Goal: Transaction & Acquisition: Book appointment/travel/reservation

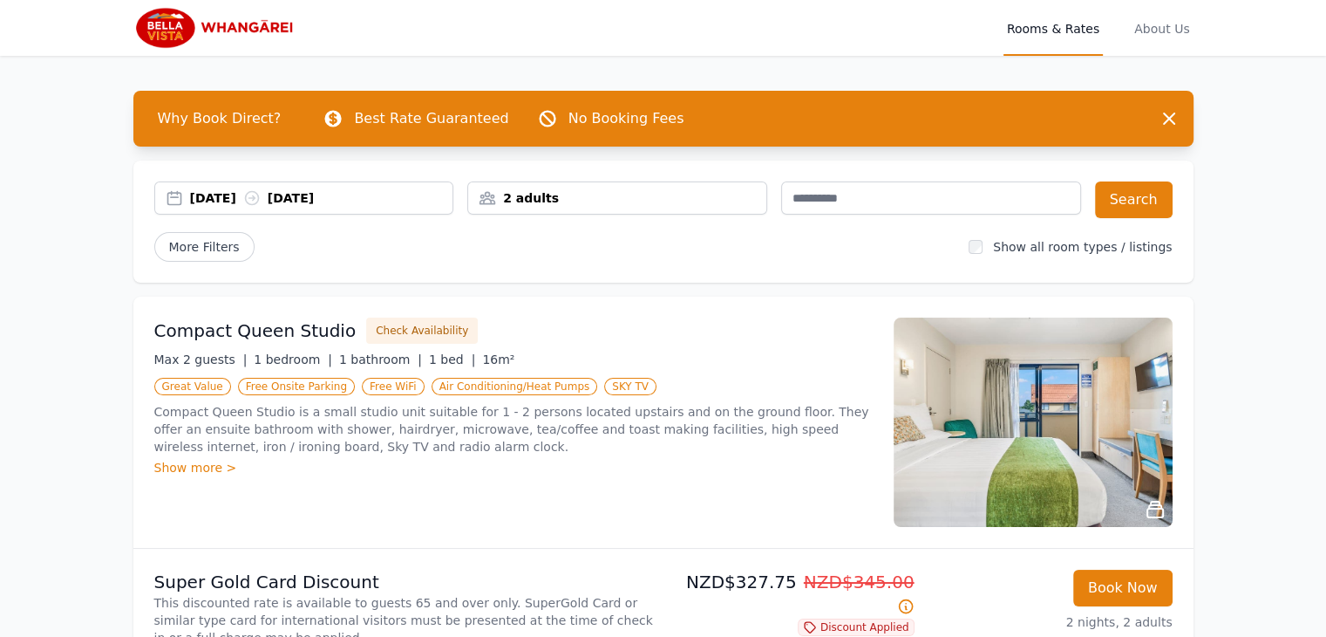
click at [507, 197] on div "2 adults" at bounding box center [617, 197] width 298 height 17
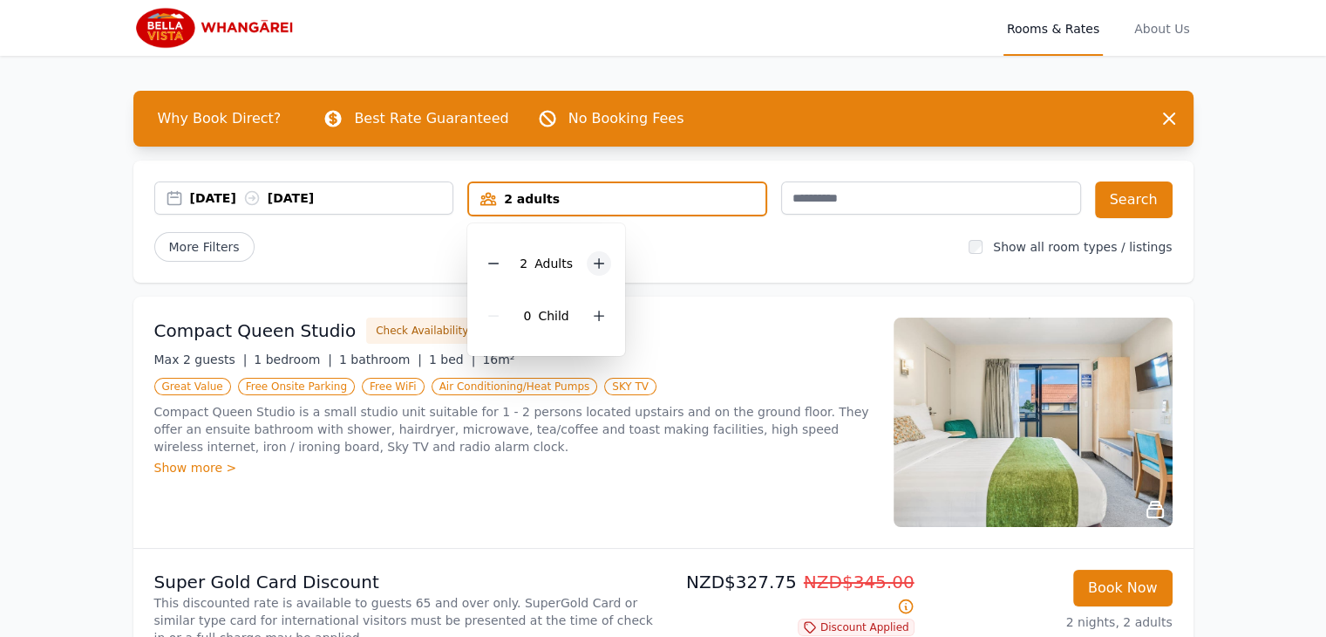
click at [595, 260] on icon at bounding box center [599, 263] width 14 height 14
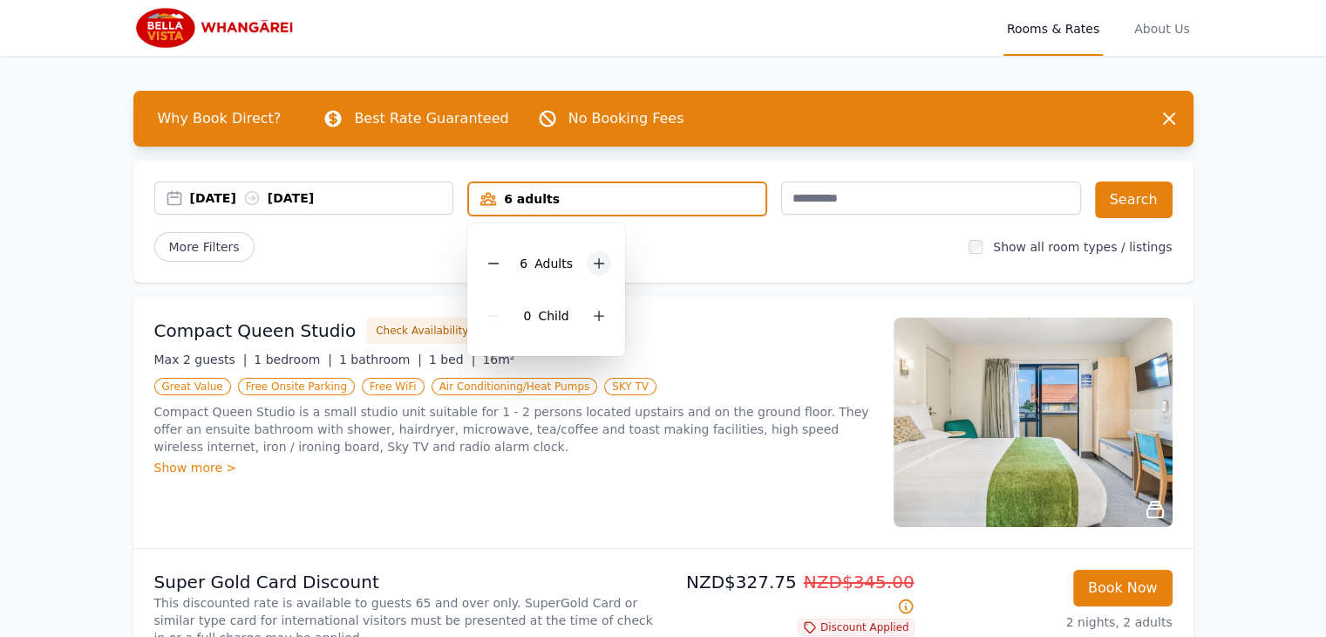
click at [595, 260] on icon at bounding box center [599, 263] width 14 height 14
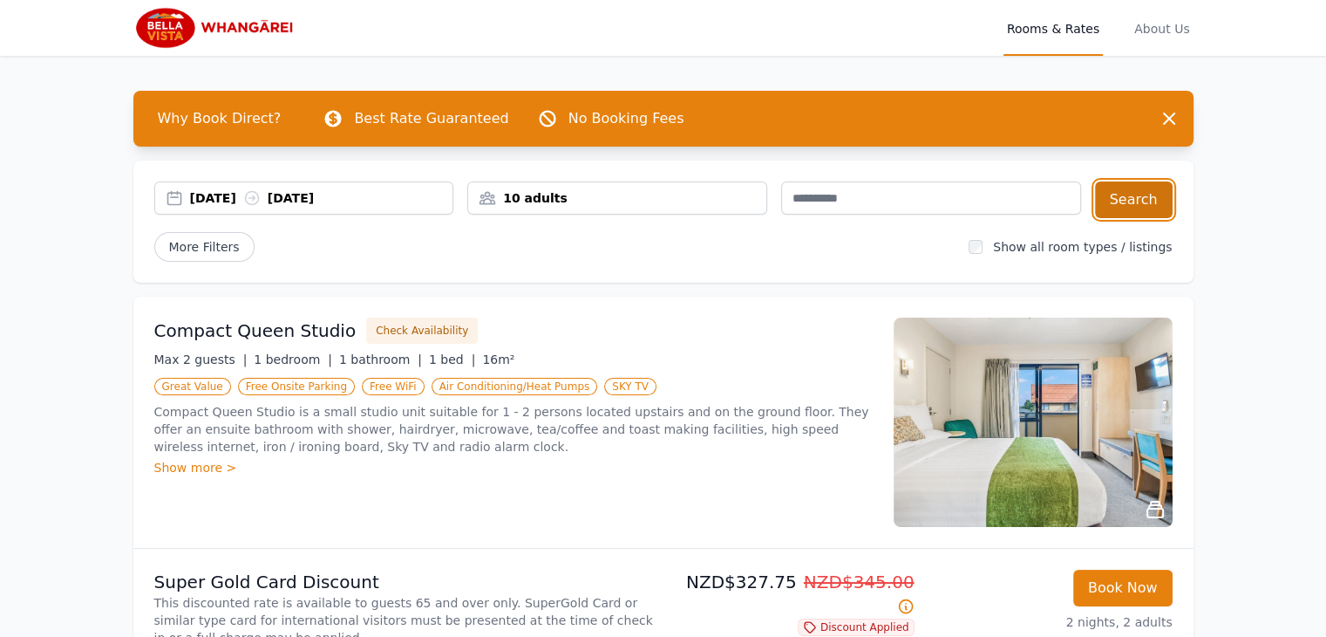
click at [1127, 198] on button "Search" at bounding box center [1134, 199] width 78 height 37
